Goal: Task Accomplishment & Management: Manage account settings

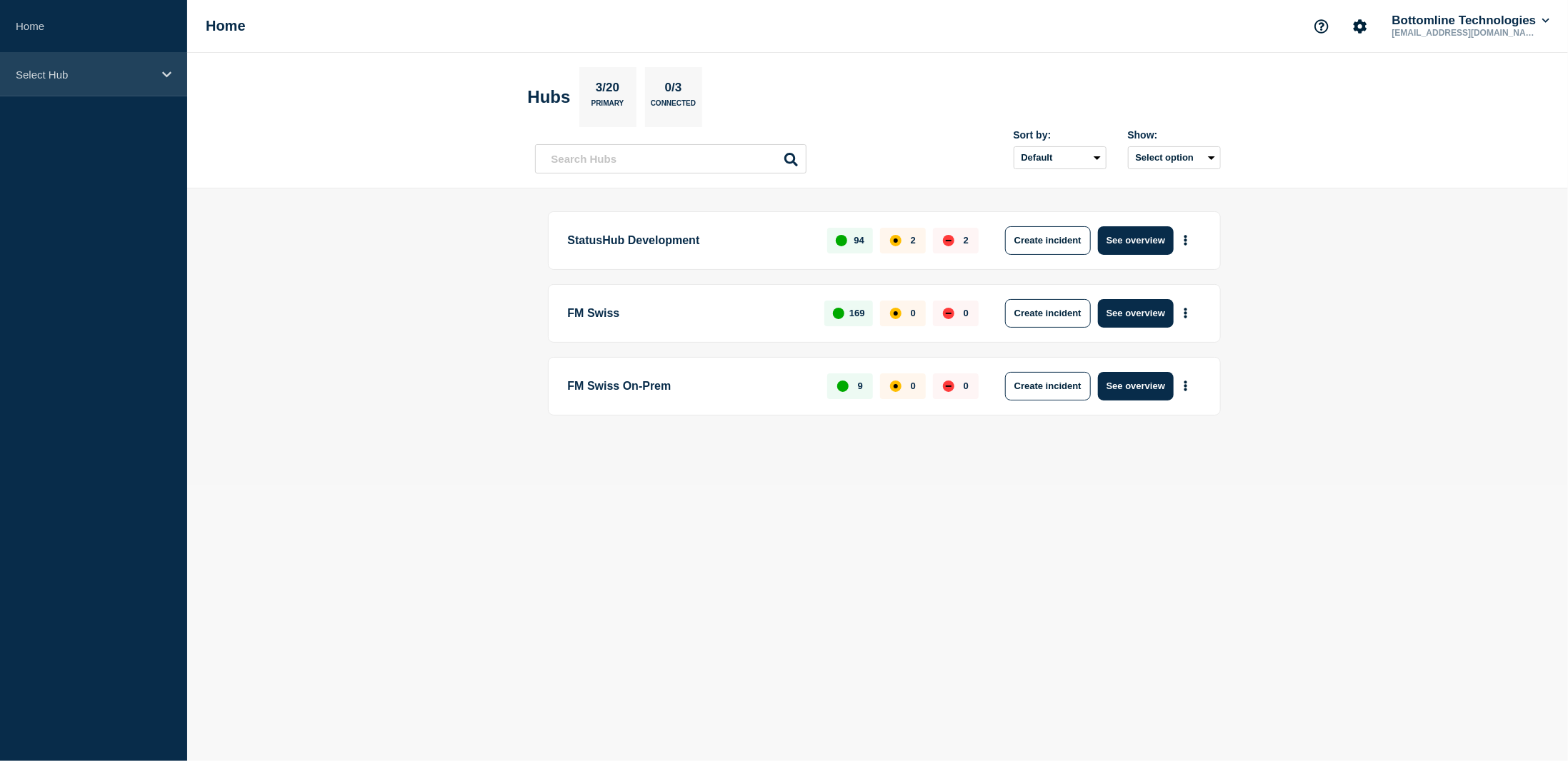
click at [69, 76] on p "Select Hub" at bounding box center [84, 74] width 137 height 12
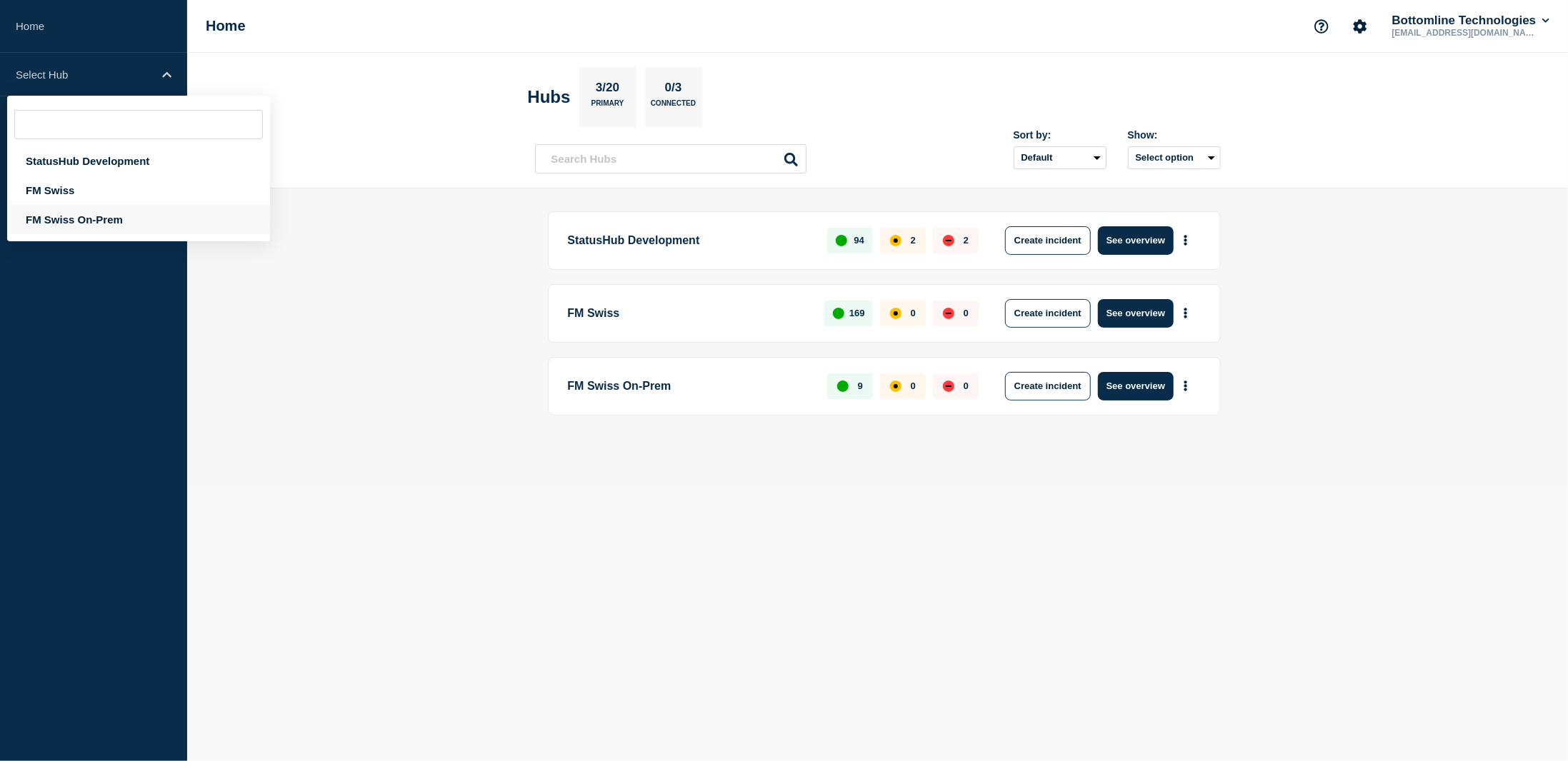
click at [68, 228] on div "FM Swiss On-Prem" at bounding box center [138, 219] width 263 height 29
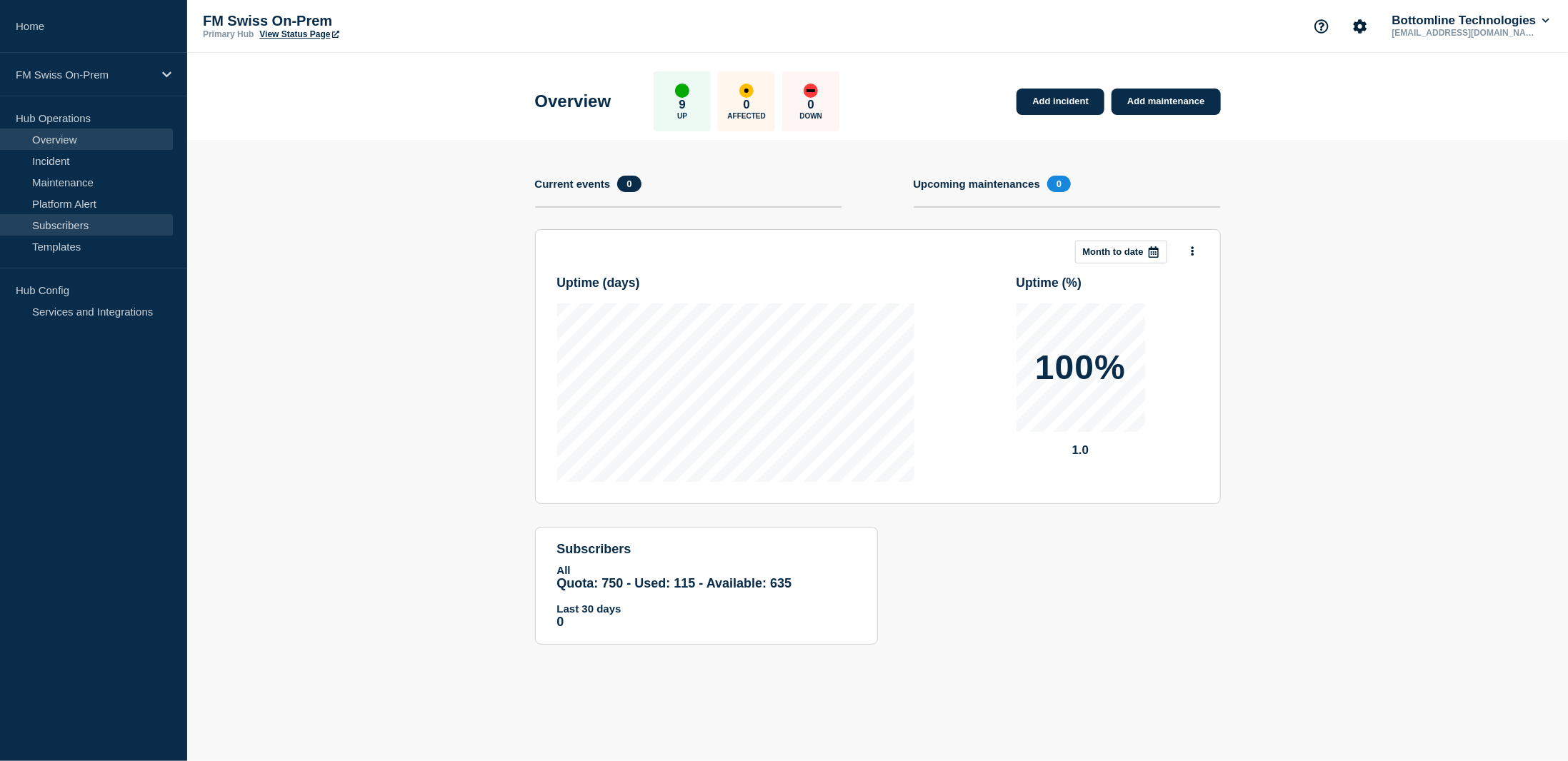
click at [71, 224] on link "Subscribers" at bounding box center [86, 224] width 173 height 21
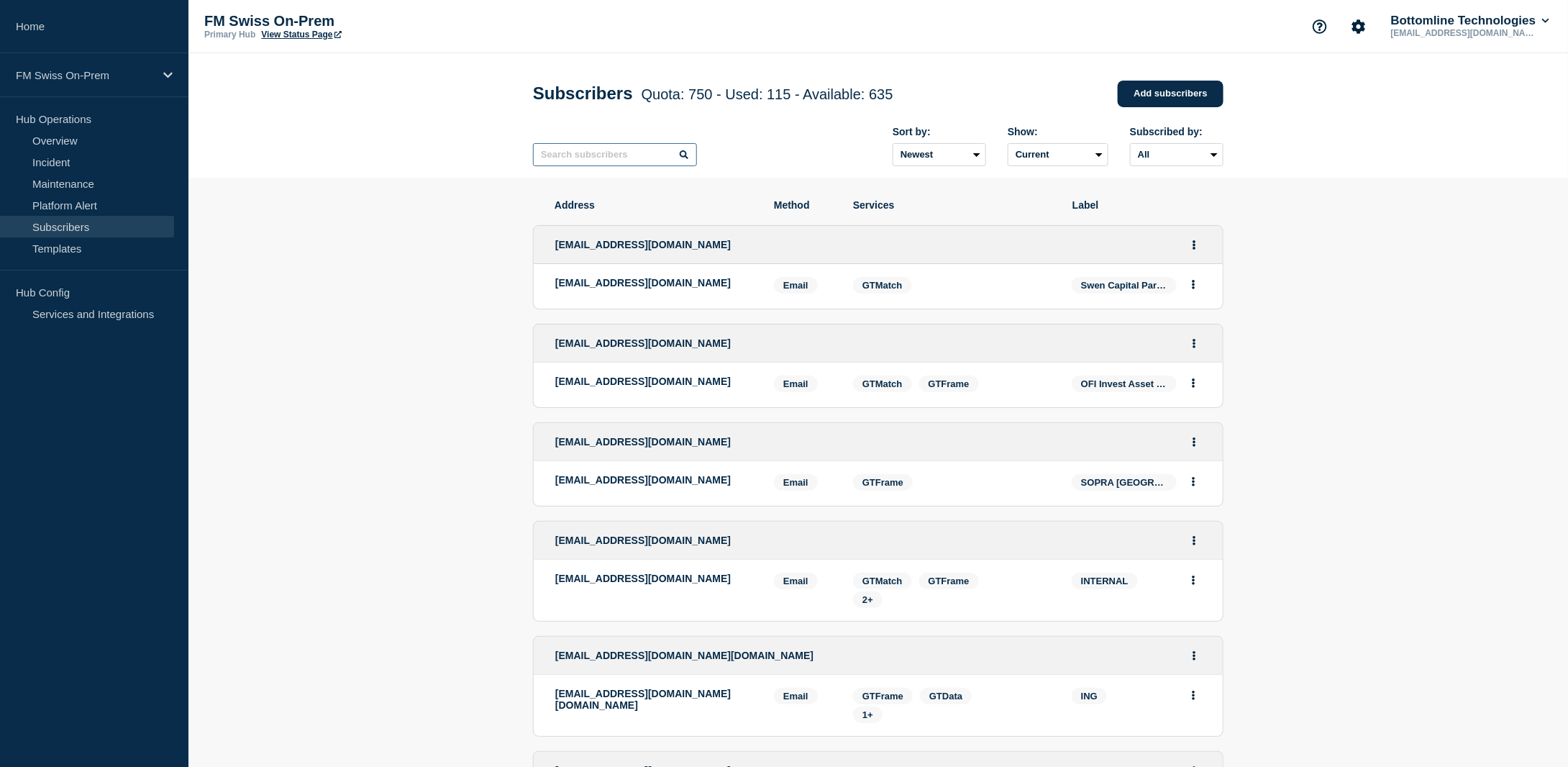
click at [593, 161] on input "text" at bounding box center [615, 154] width 164 height 23
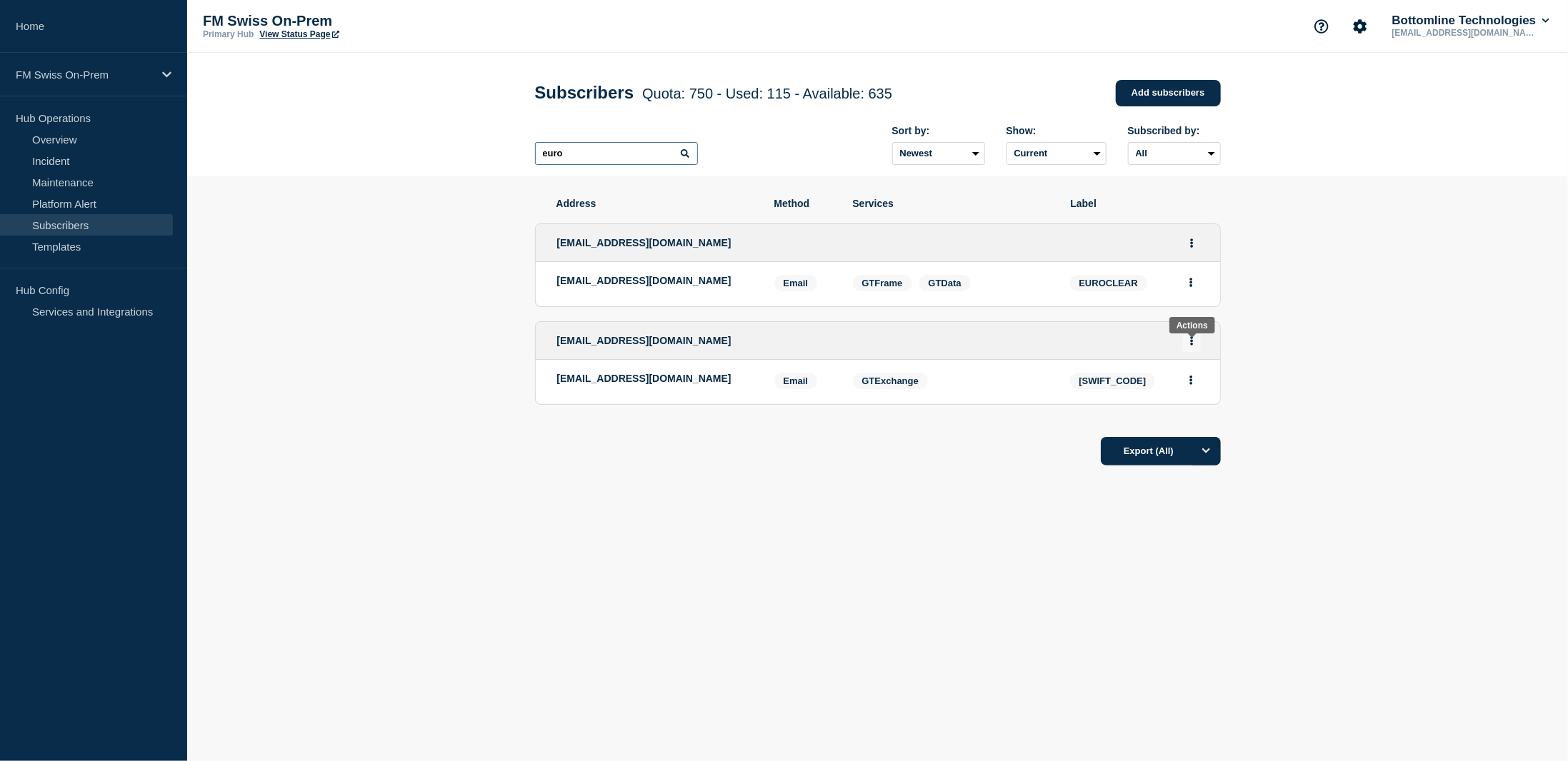
type input "euro"
click at [1192, 342] on icon "Actions" at bounding box center [1191, 341] width 4 height 9
click at [1192, 385] on link "Edit" at bounding box center [1187, 382] width 16 height 11
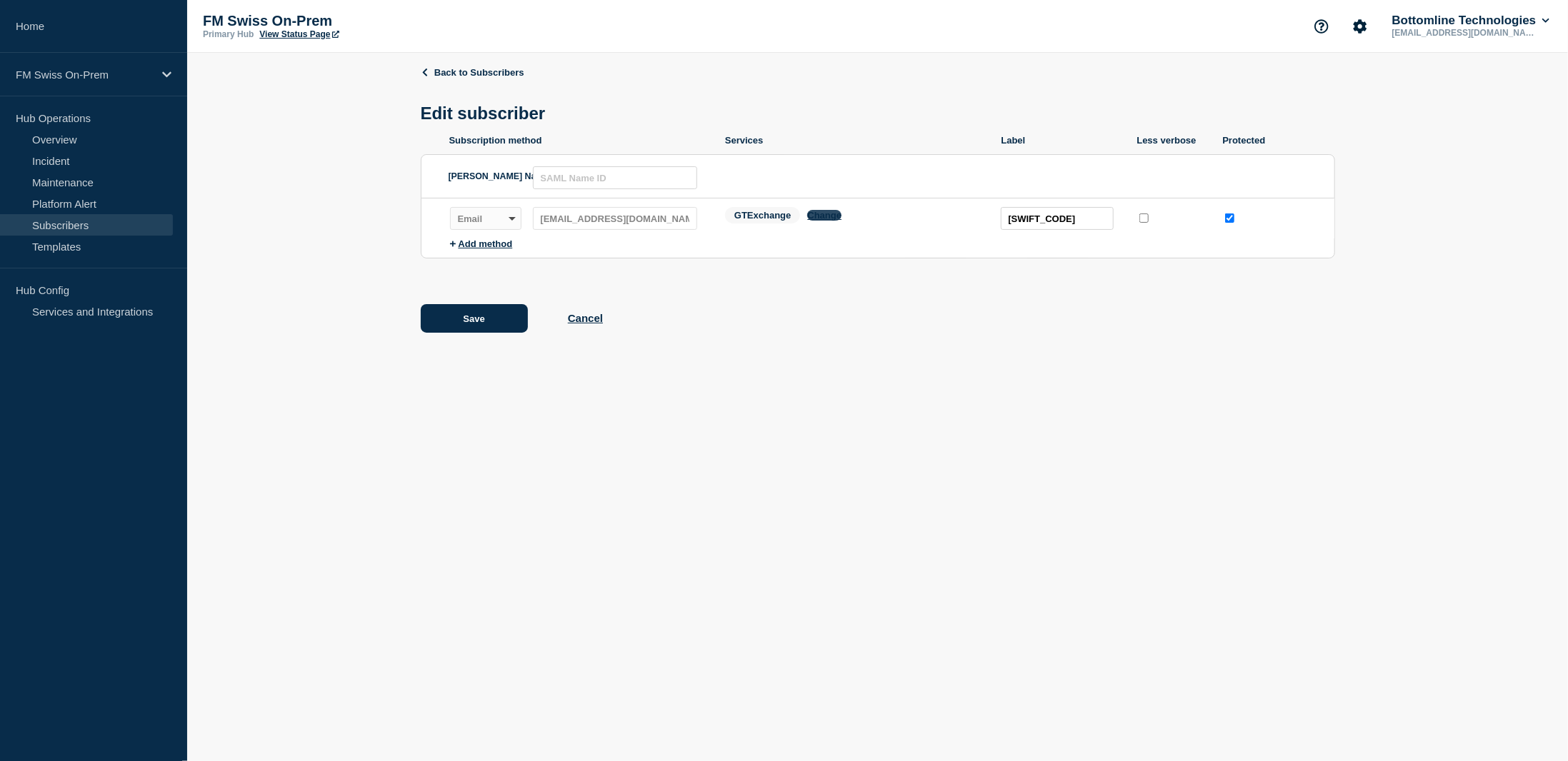
click at [835, 219] on button "Change" at bounding box center [824, 216] width 35 height 11
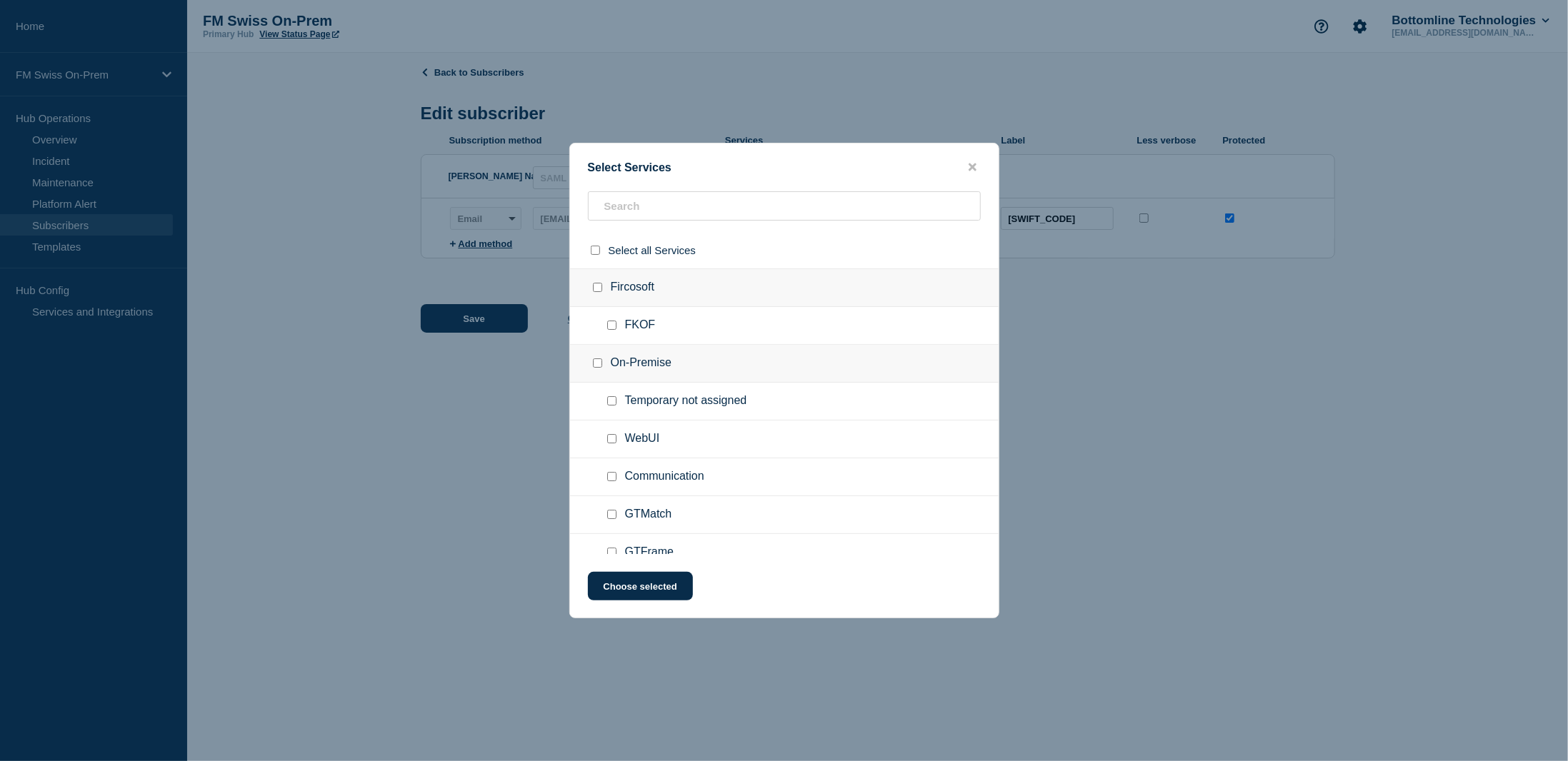
click at [614, 326] on input "FKOF checkbox" at bounding box center [612, 326] width 9 height 9
checkbox input "true"
click at [651, 592] on button "Choose selected" at bounding box center [640, 586] width 105 height 28
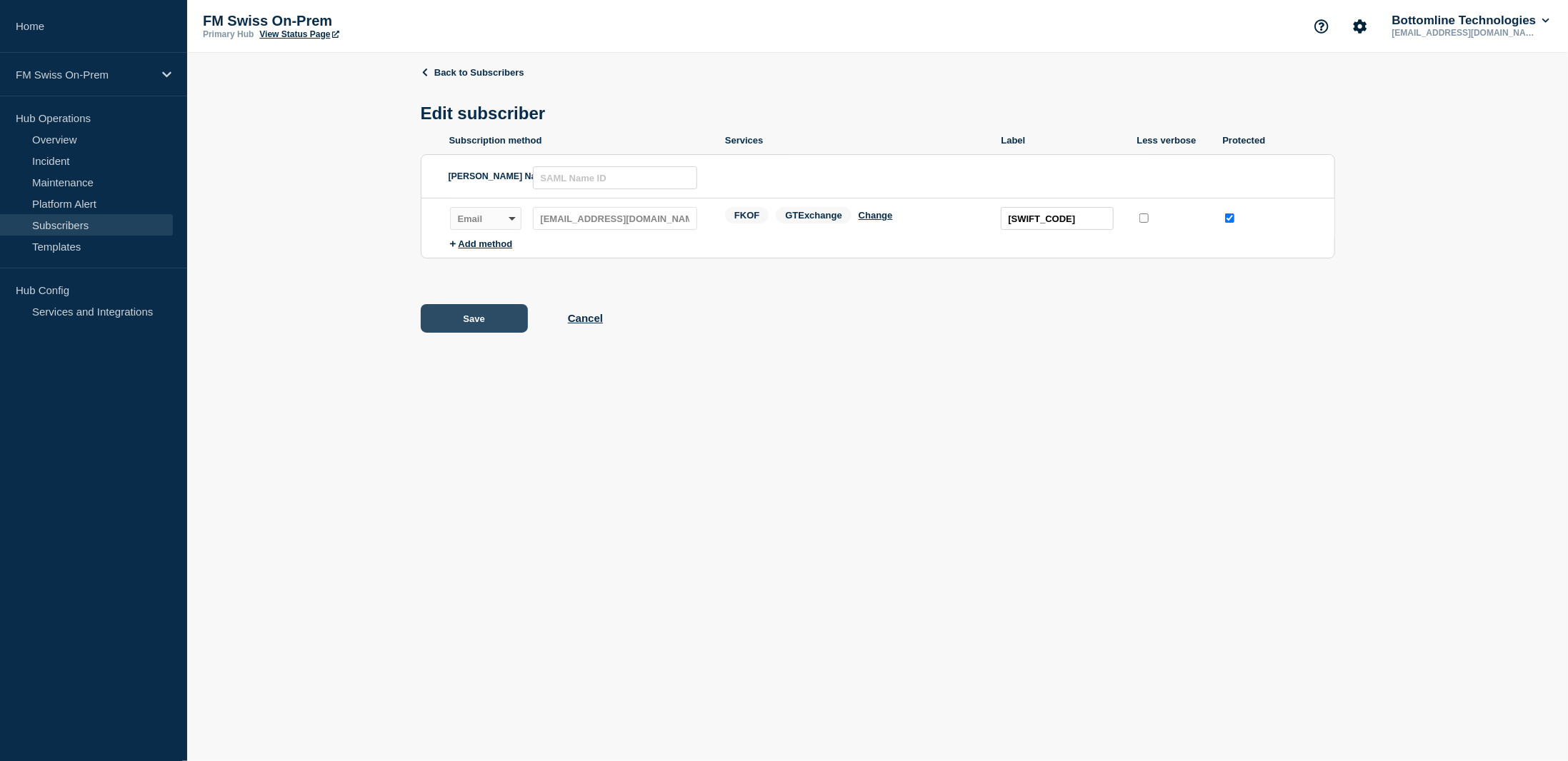
click at [494, 326] on button "Save" at bounding box center [474, 319] width 108 height 28
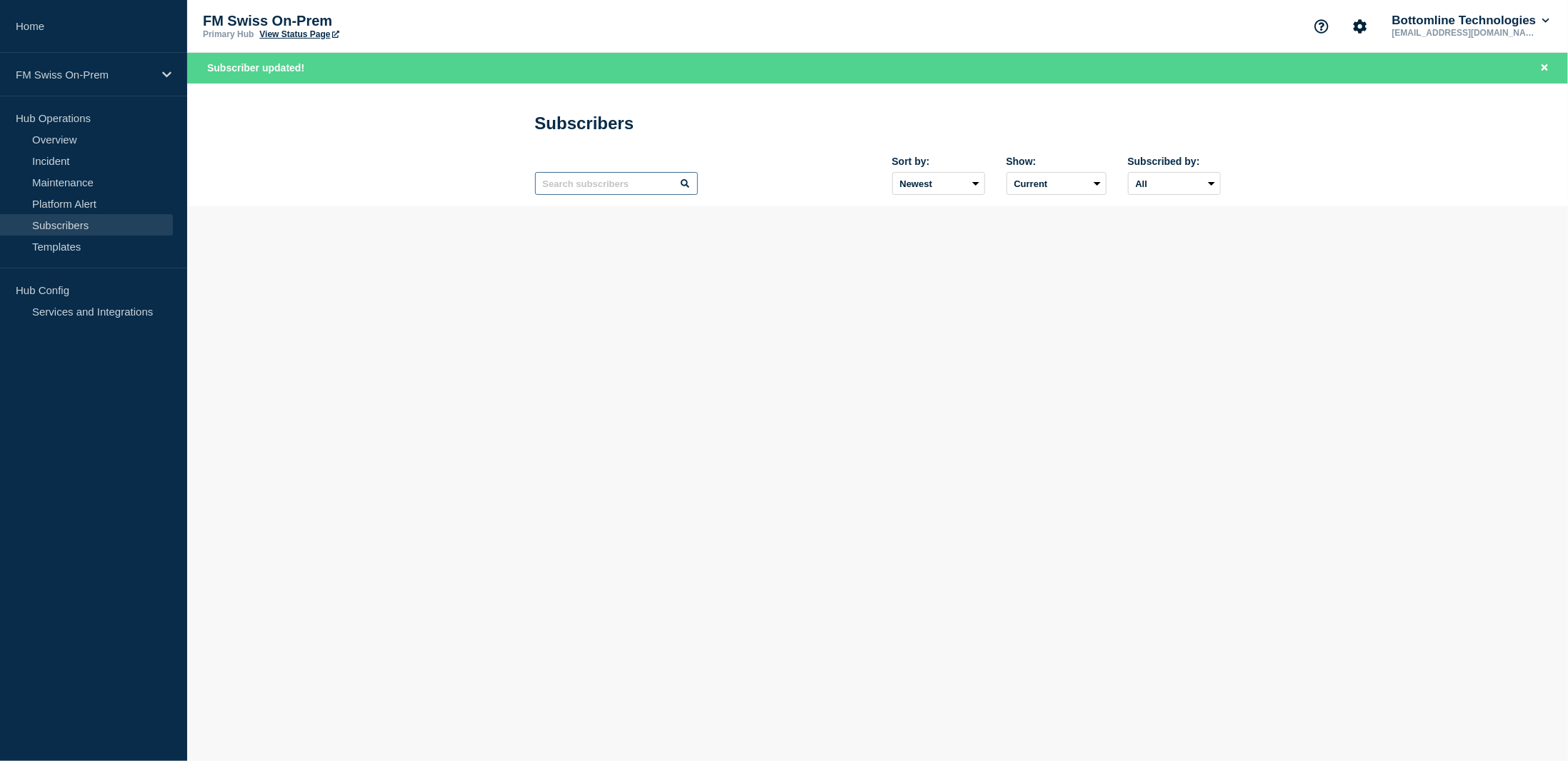
click at [606, 191] on input "text" at bounding box center [617, 183] width 163 height 23
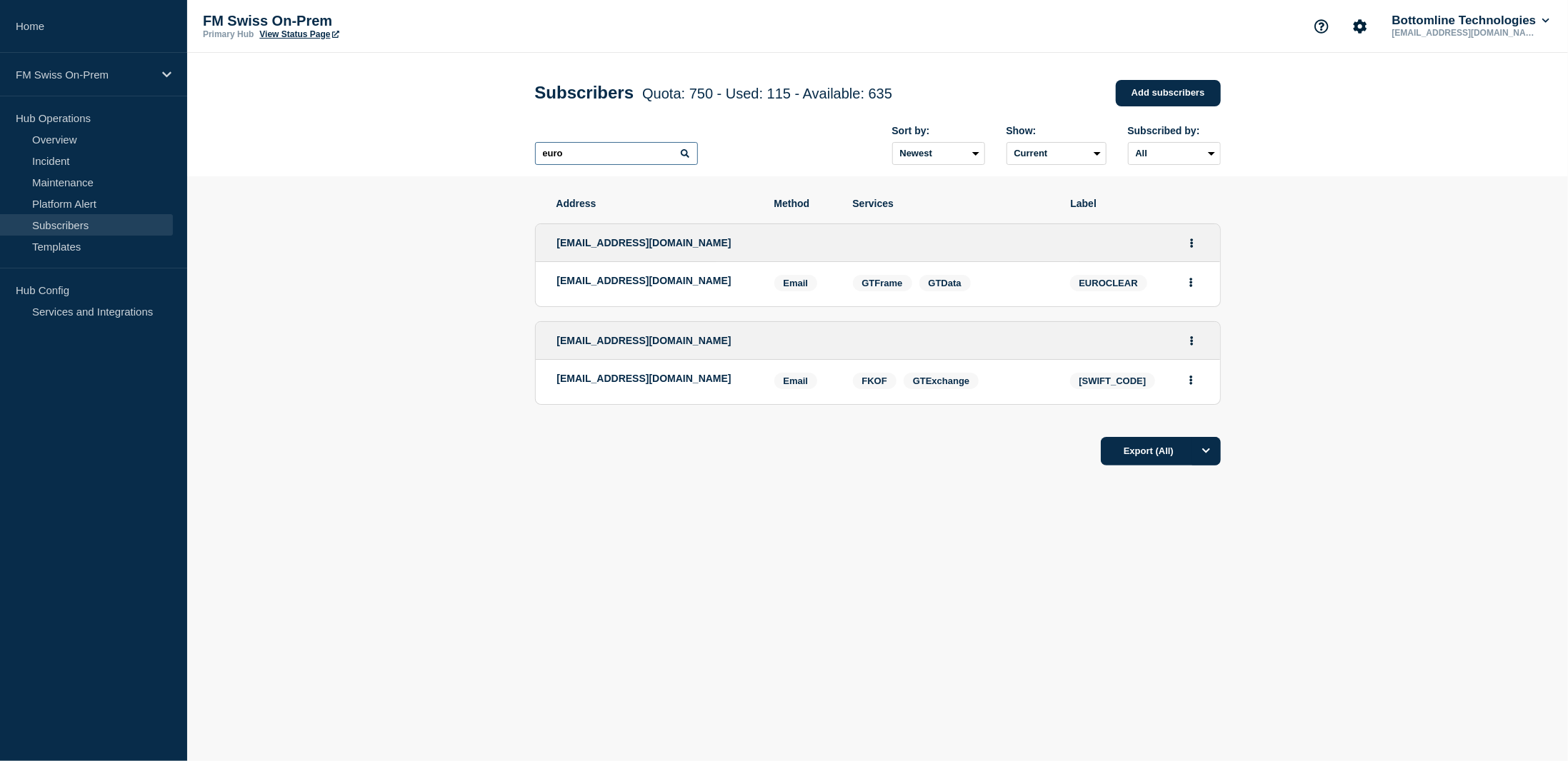
type input "euro"
